Goal: Task Accomplishment & Management: Manage account settings

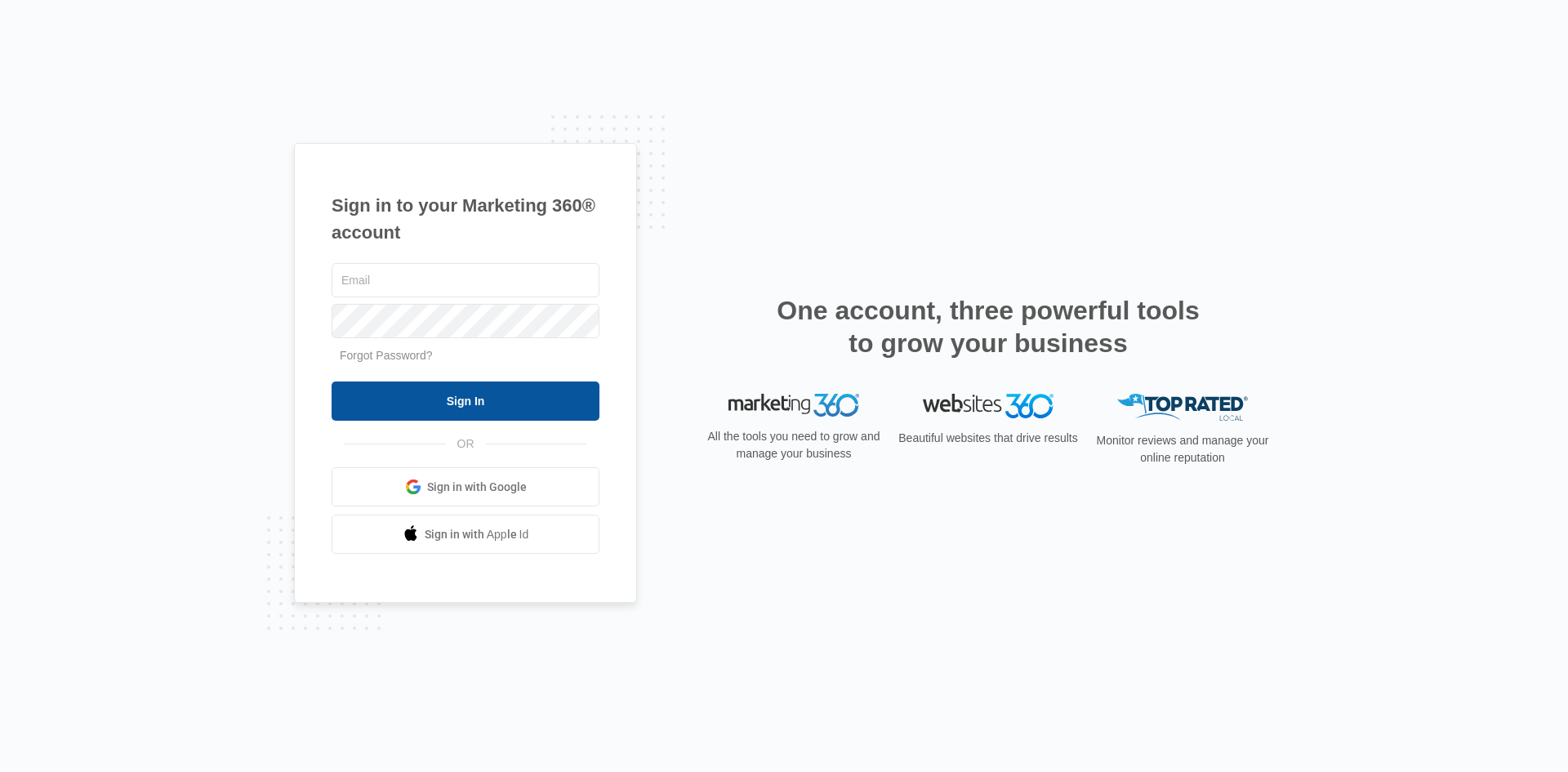
type input "[EMAIL_ADDRESS][DOMAIN_NAME]"
click at [476, 396] on input "Sign In" at bounding box center [465, 402] width 268 height 40
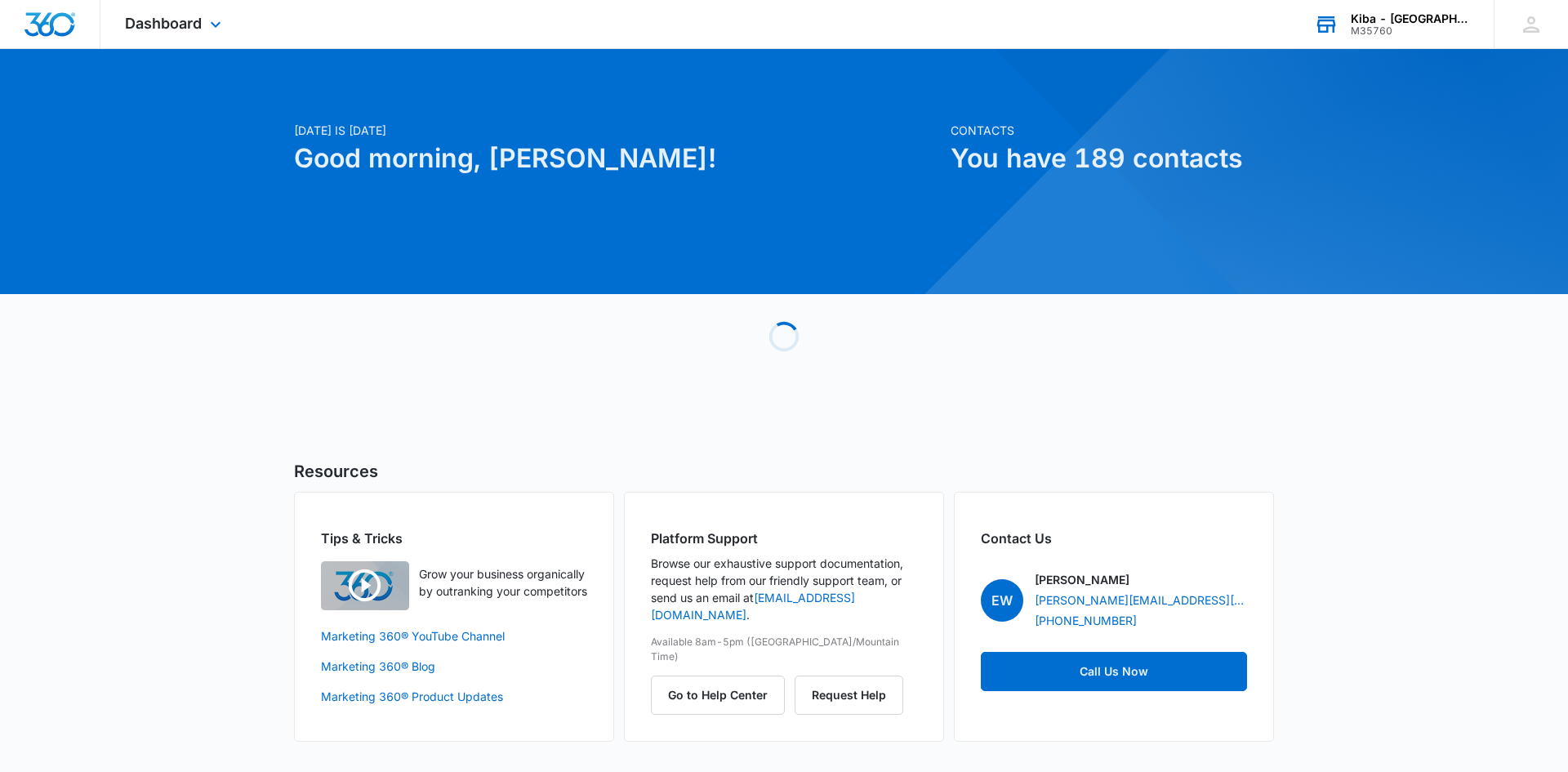
click at [1398, 19] on div "Kiba - [GEOGRAPHIC_DATA]" at bounding box center [1410, 18] width 120 height 13
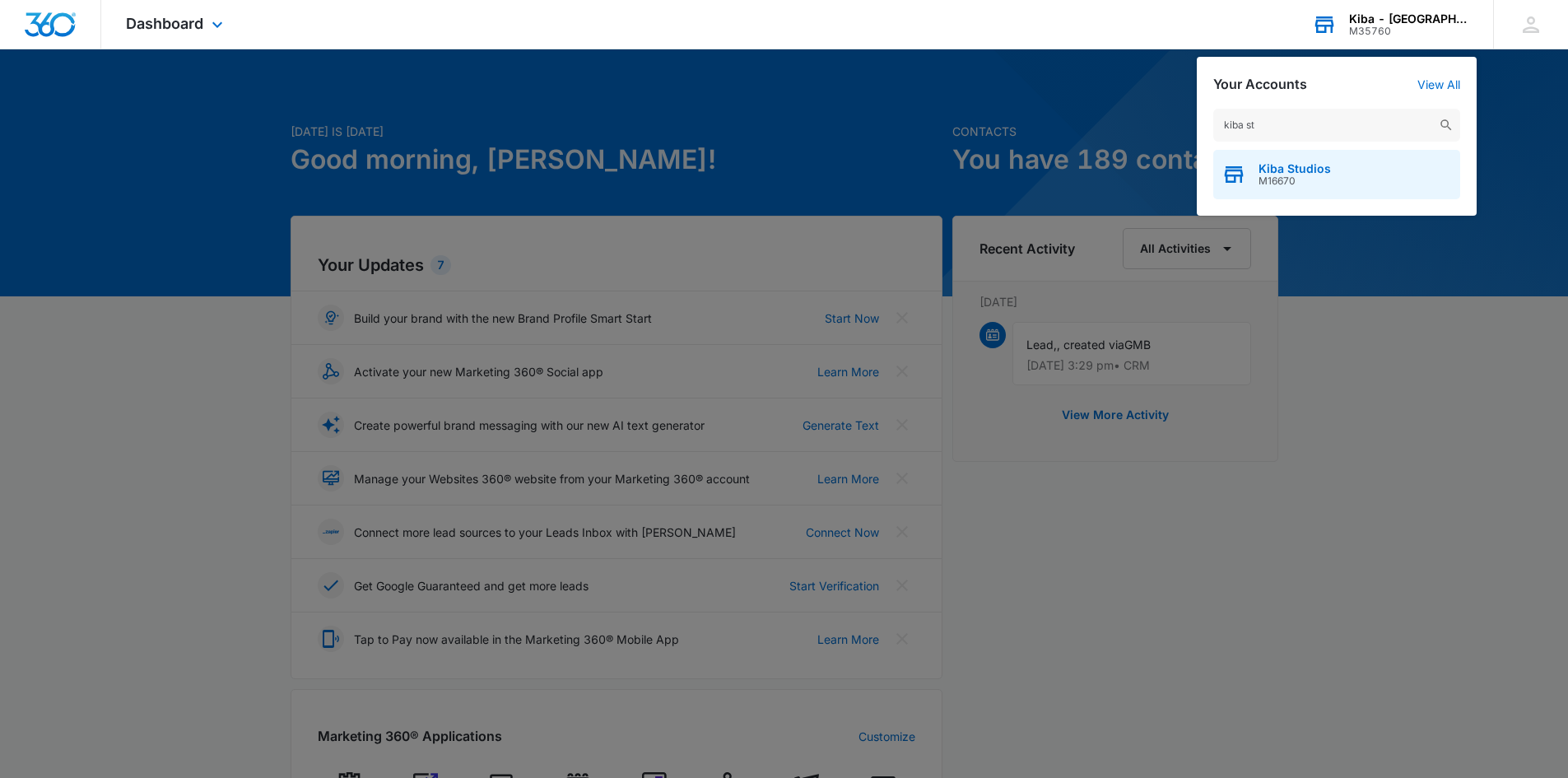
type input "kiba st"
click at [1350, 184] on div "Kiba Studios M16670" at bounding box center [1337, 175] width 247 height 50
